Goal: Task Accomplishment & Management: Use online tool/utility

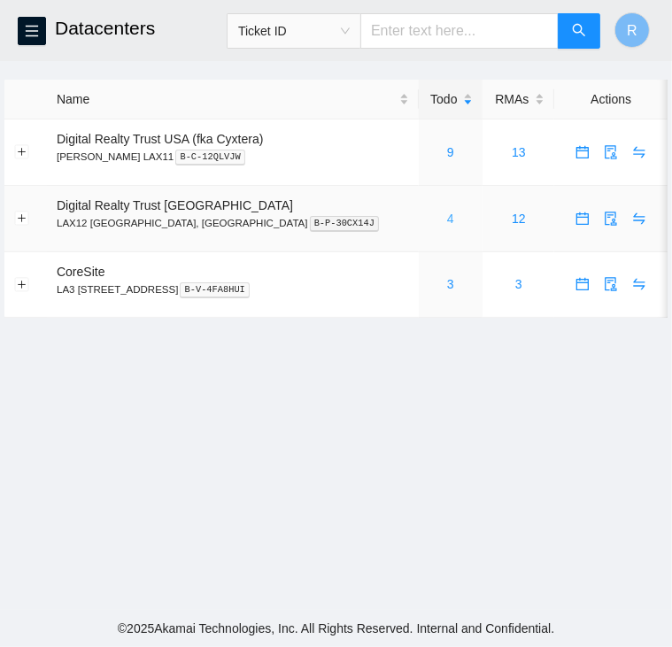
click at [447, 219] on link "4" at bounding box center [450, 219] width 7 height 14
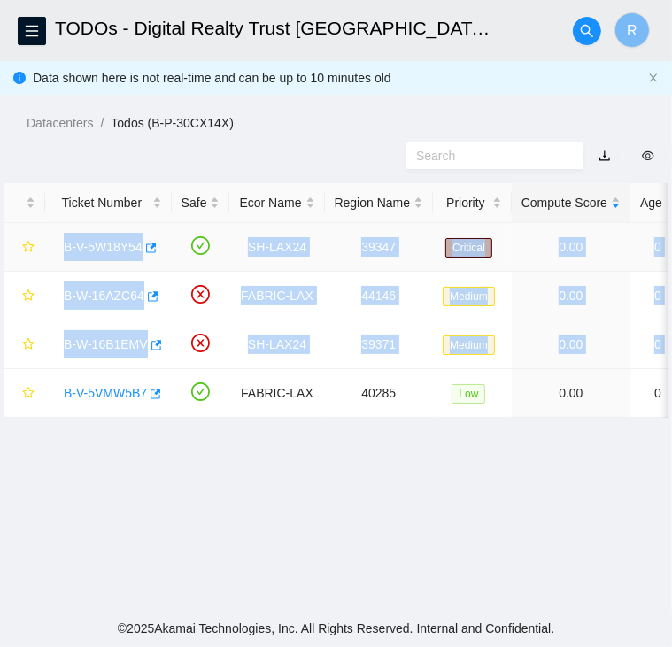
drag, startPoint x: 515, startPoint y: 348, endPoint x: 56, endPoint y: 250, distance: 469.5
copy tbody "B-V-5W18Y54 SH-LAX24 39347 Critical 0.00 0 0% C3.02.G2 06:01 184.24.106.15 CT-4…"
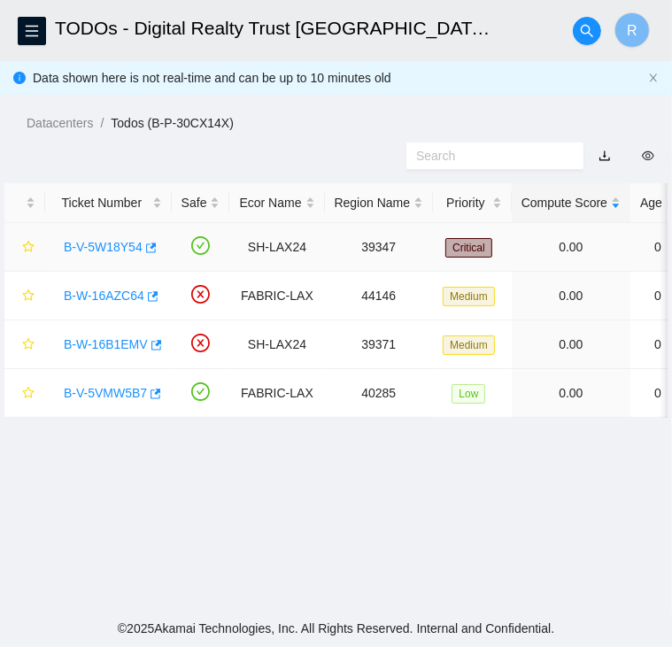
click at [120, 241] on link "B-V-5W18Y54" at bounding box center [103, 247] width 79 height 14
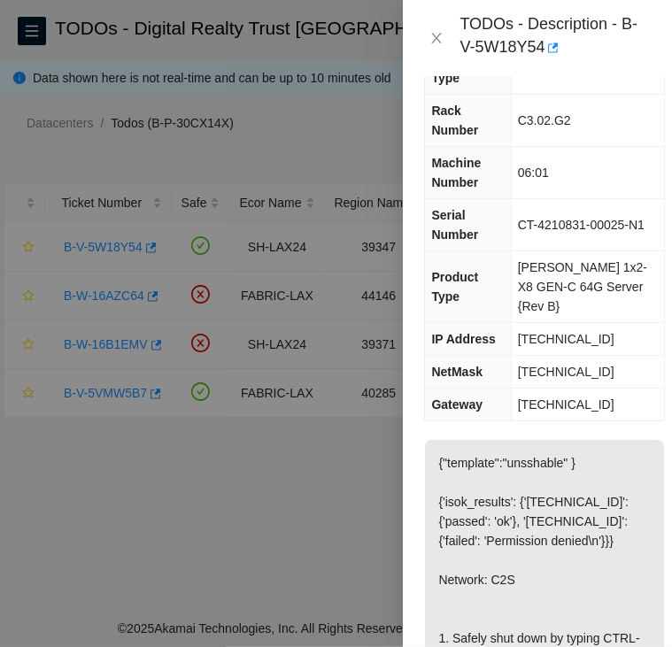
scroll to position [52, 0]
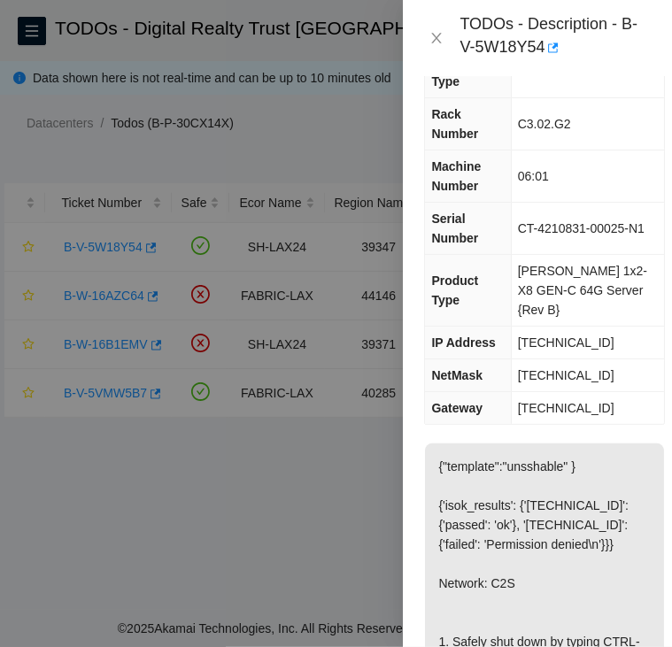
click at [568, 335] on span "[TECHNICAL_ID]" at bounding box center [566, 342] width 96 height 14
copy span "[TECHNICAL_ID]"
click at [564, 368] on span "[TECHNICAL_ID]" at bounding box center [566, 375] width 96 height 14
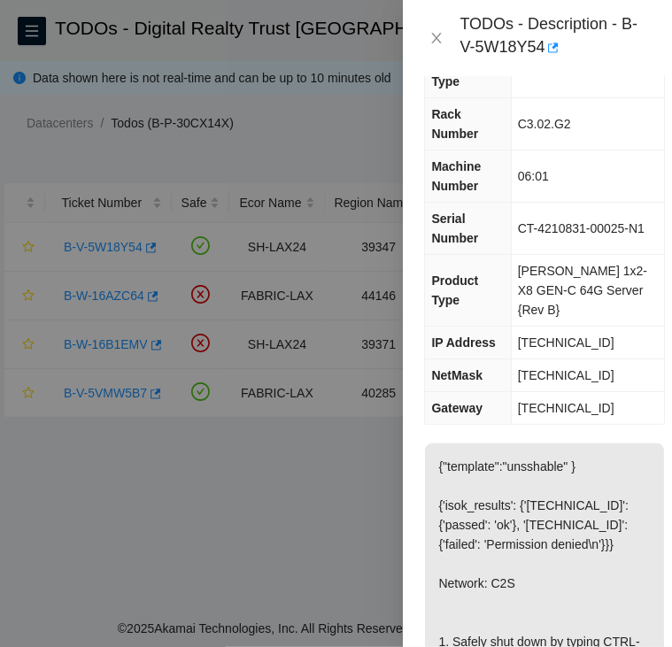
copy span "[TECHNICAL_ID]"
click at [562, 401] on span "[TECHNICAL_ID]" at bounding box center [566, 408] width 96 height 14
copy span "[TECHNICAL_ID]"
drag, startPoint x: 524, startPoint y: 197, endPoint x: 545, endPoint y: 213, distance: 26.6
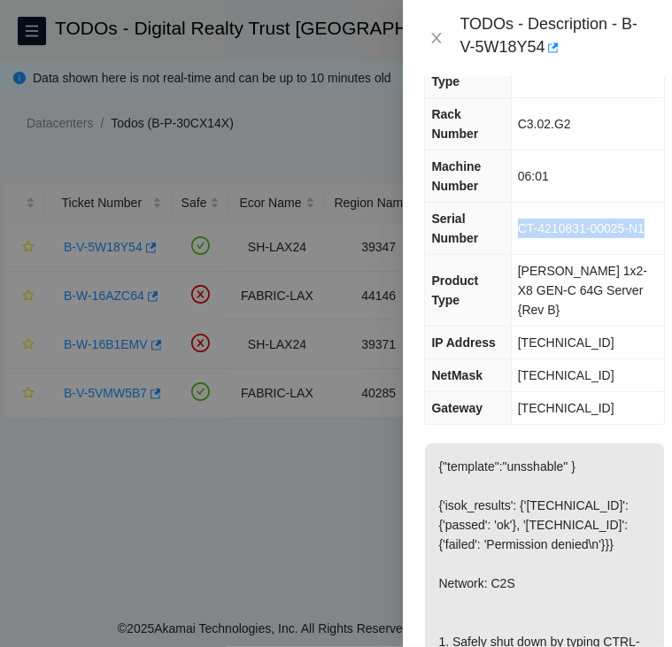
click at [545, 213] on td "CT-4210831-00025-N1" at bounding box center [587, 229] width 153 height 52
copy span "CT-4210831-00025-N1"
drag, startPoint x: 524, startPoint y: 117, endPoint x: 579, endPoint y: 116, distance: 54.9
click at [579, 116] on td "C3.02.G2" at bounding box center [587, 124] width 153 height 52
copy span "C3.02.G2"
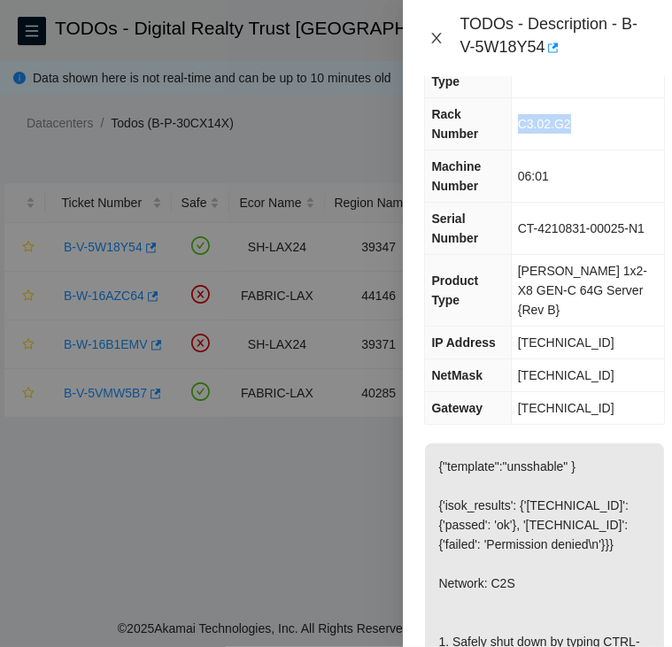
click at [435, 35] on icon "close" at bounding box center [437, 38] width 10 height 11
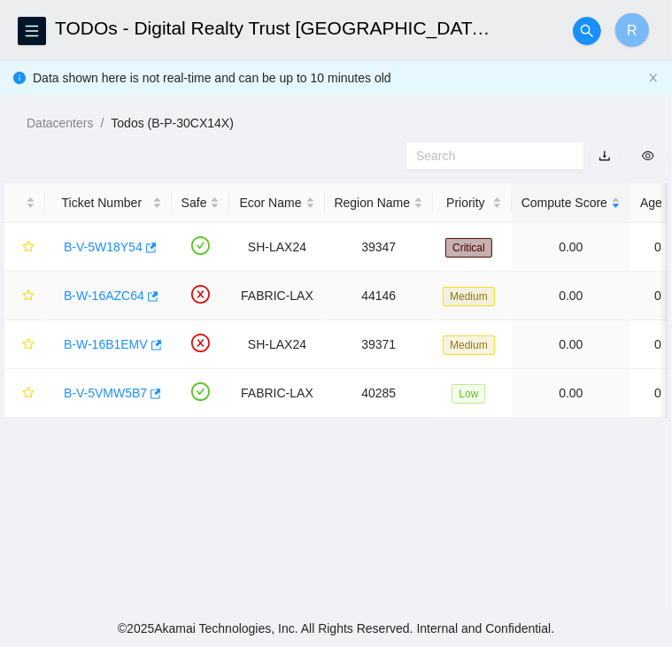
click at [103, 296] on link "B-W-16AZC64" at bounding box center [104, 296] width 81 height 14
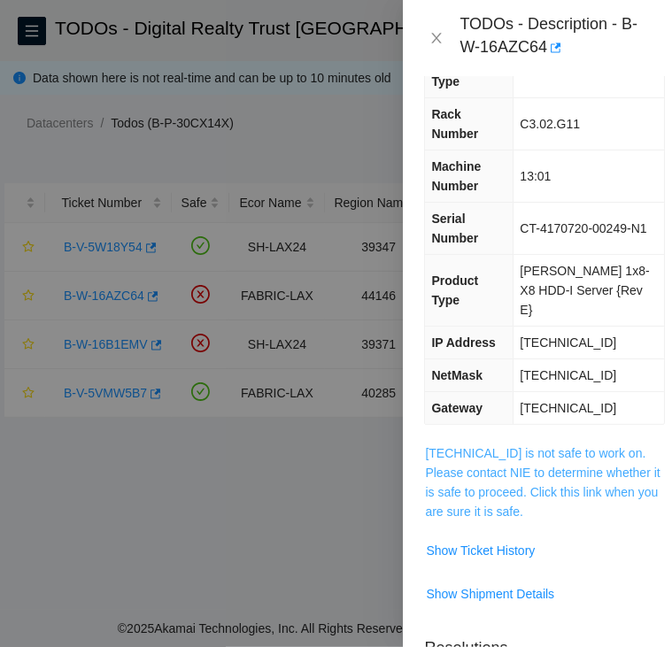
click at [510, 446] on link "23.194.216.29 is not safe to work on. Please contact NIE to determine whether i…" at bounding box center [542, 482] width 235 height 73
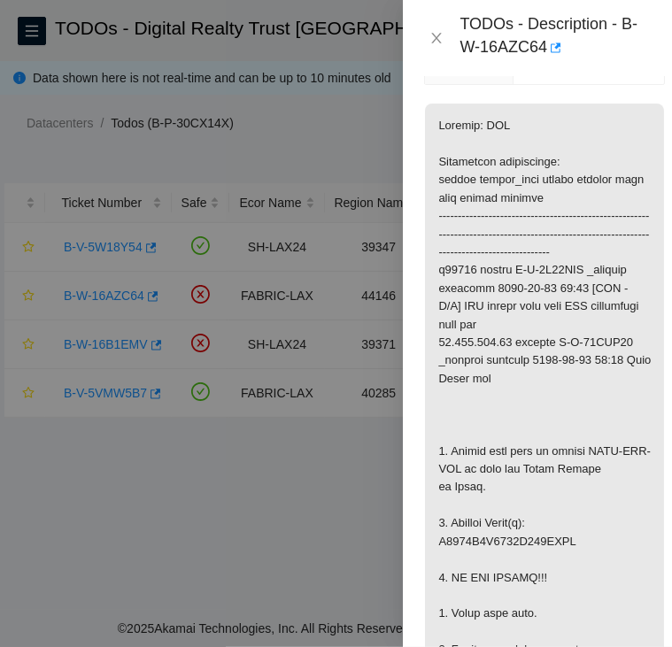
scroll to position [393, 0]
copy p "W4005T0E0000E732DTCK"
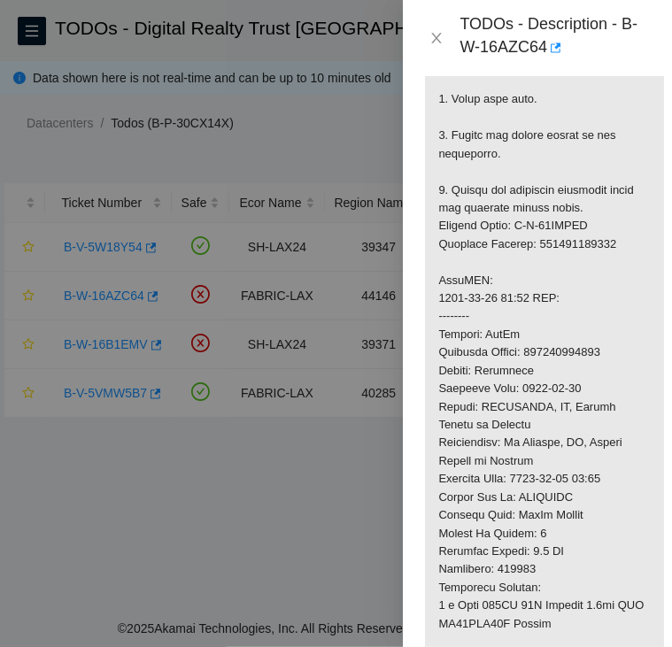
scroll to position [1143, 0]
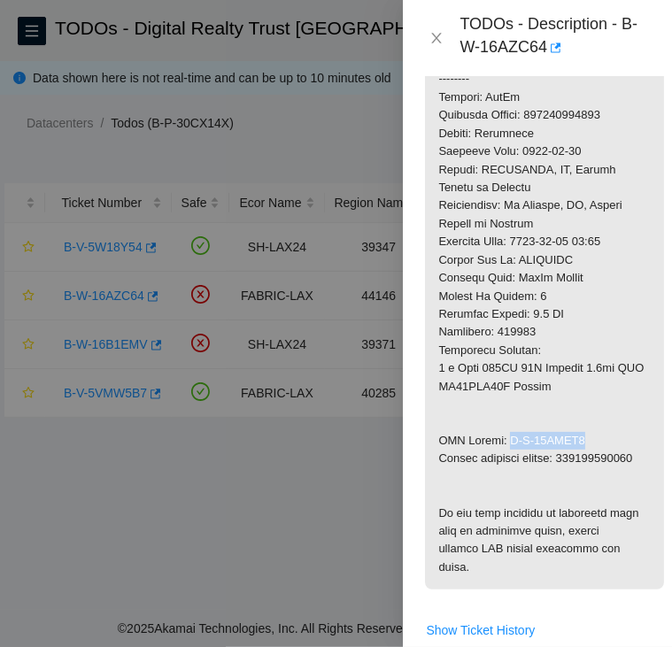
drag, startPoint x: 505, startPoint y: 395, endPoint x: 585, endPoint y: 396, distance: 79.7
copy p "B-W-16CDZN7"
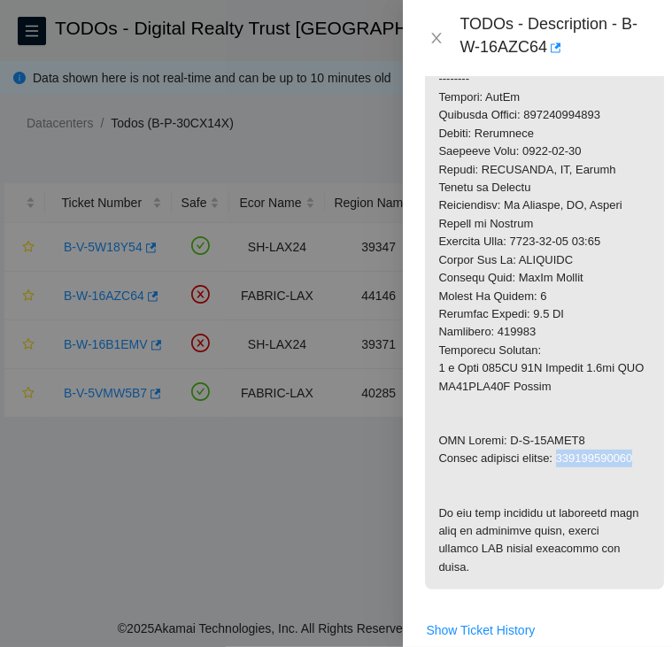
copy p "463470056680"
click at [439, 35] on icon "close" at bounding box center [436, 38] width 14 height 14
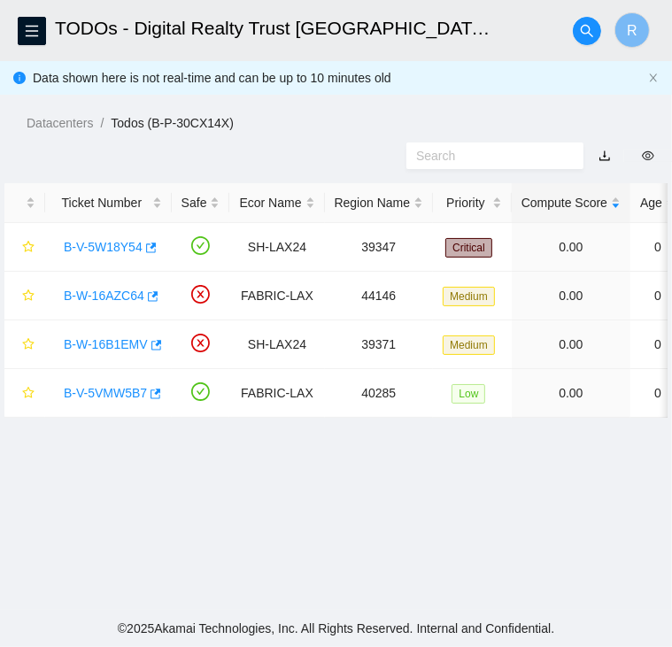
scroll to position [474, 0]
click at [110, 340] on link "B-W-16B1EMV" at bounding box center [106, 344] width 84 height 14
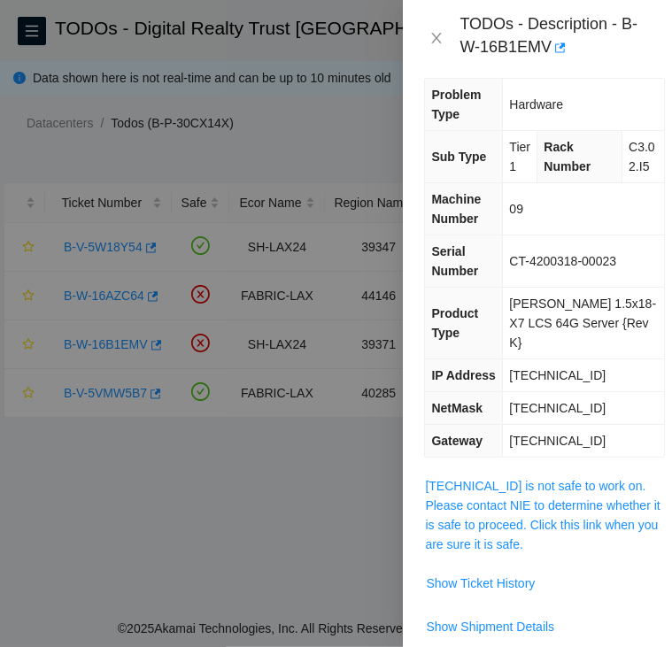
scroll to position [18, 0]
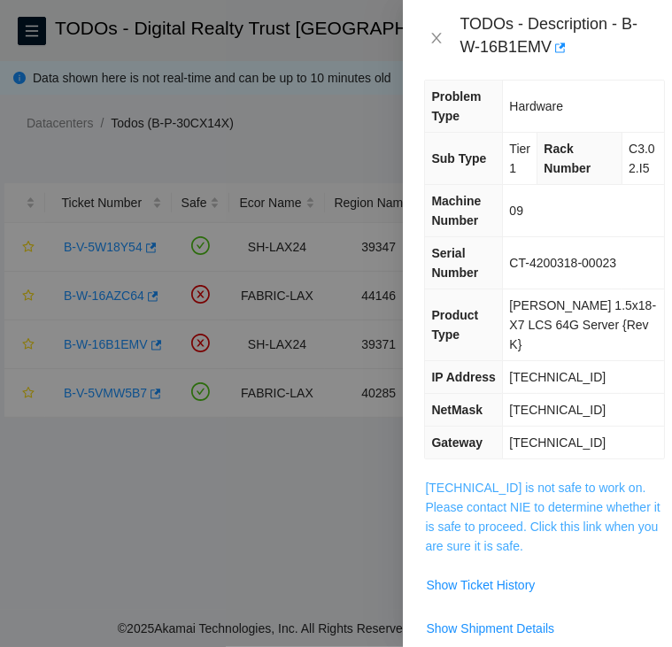
click at [499, 504] on link "184.27.47.140 is not safe to work on. Please contact NIE to determine whether i…" at bounding box center [542, 517] width 235 height 73
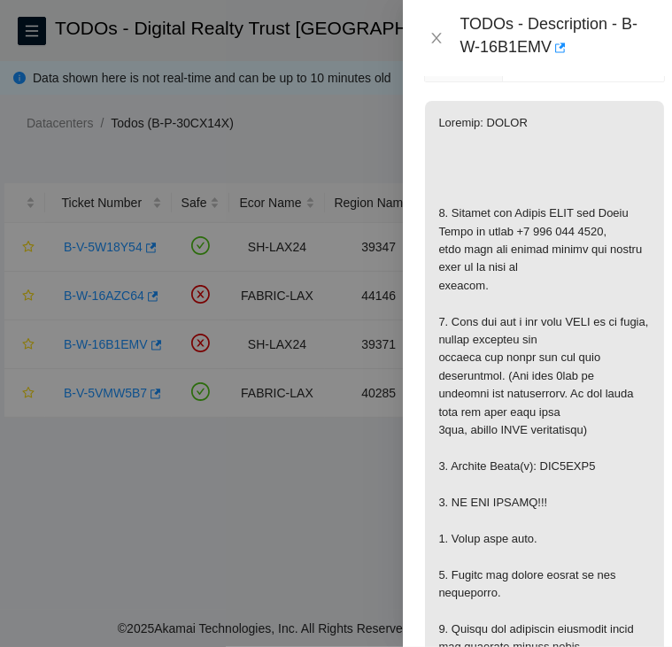
scroll to position [402, 0]
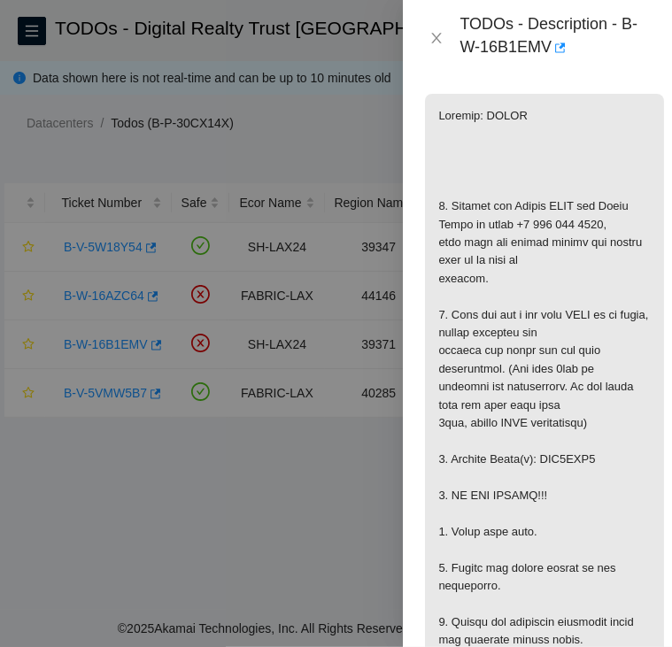
copy p "WJG0LSL4"
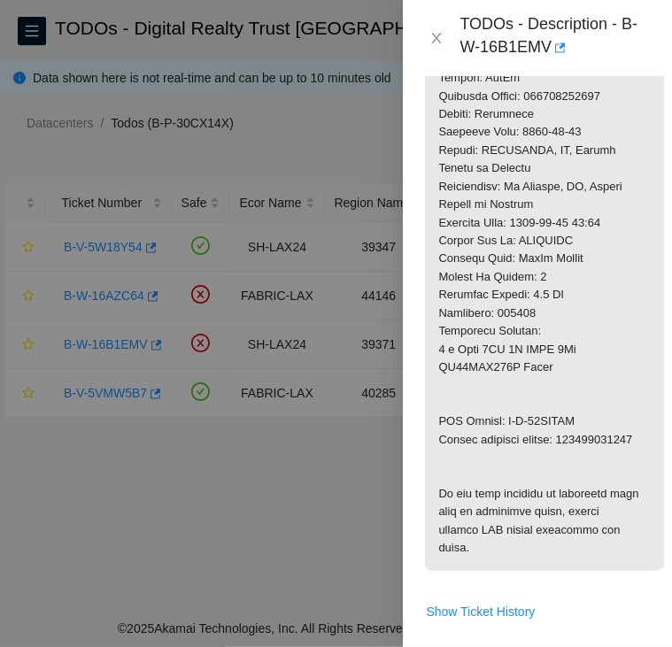
scroll to position [1090, 0]
drag, startPoint x: 505, startPoint y: 438, endPoint x: 592, endPoint y: 434, distance: 86.8
copy p "B-W-16CJQIP"
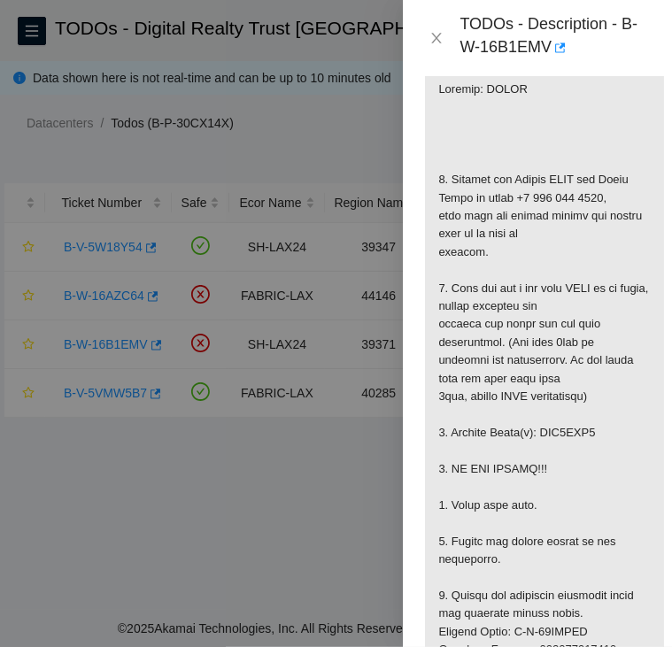
scroll to position [428, 0]
click at [433, 41] on icon "close" at bounding box center [436, 38] width 14 height 14
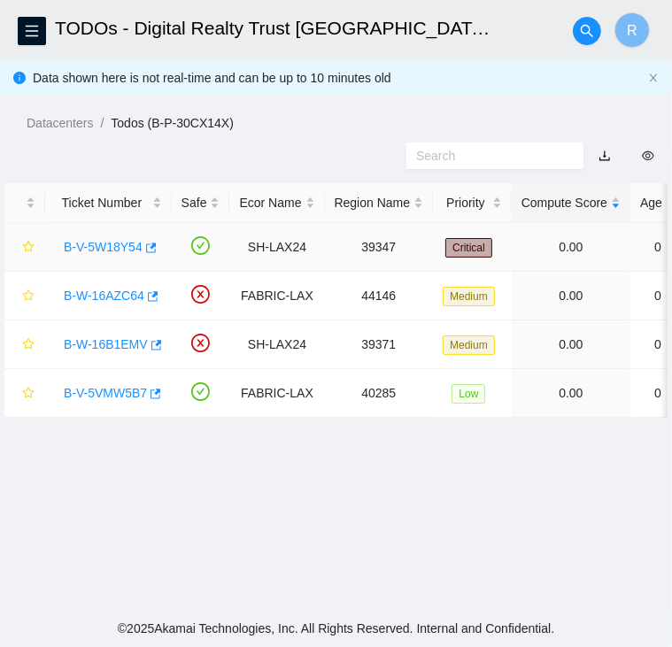
click at [123, 243] on link "B-V-5W18Y54" at bounding box center [103, 247] width 79 height 14
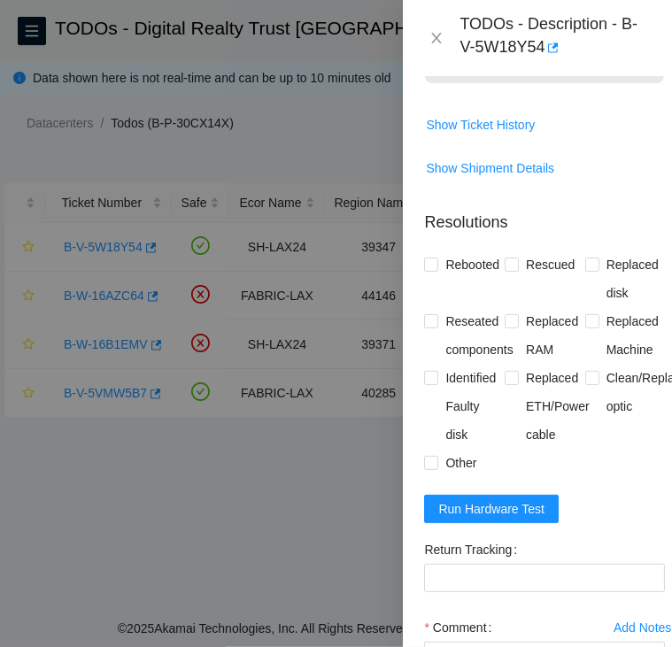
scroll to position [1095, 0]
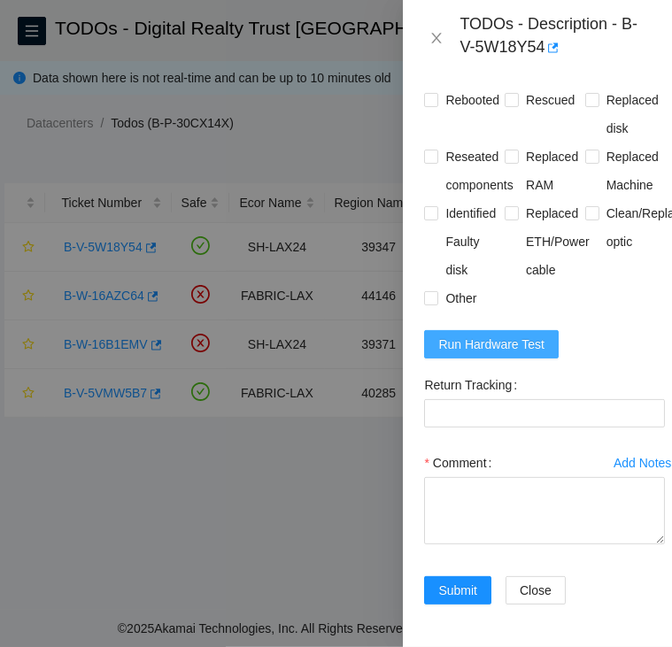
click at [529, 335] on span "Run Hardware Test" at bounding box center [491, 344] width 106 height 19
